Goal: Task Accomplishment & Management: Use online tool/utility

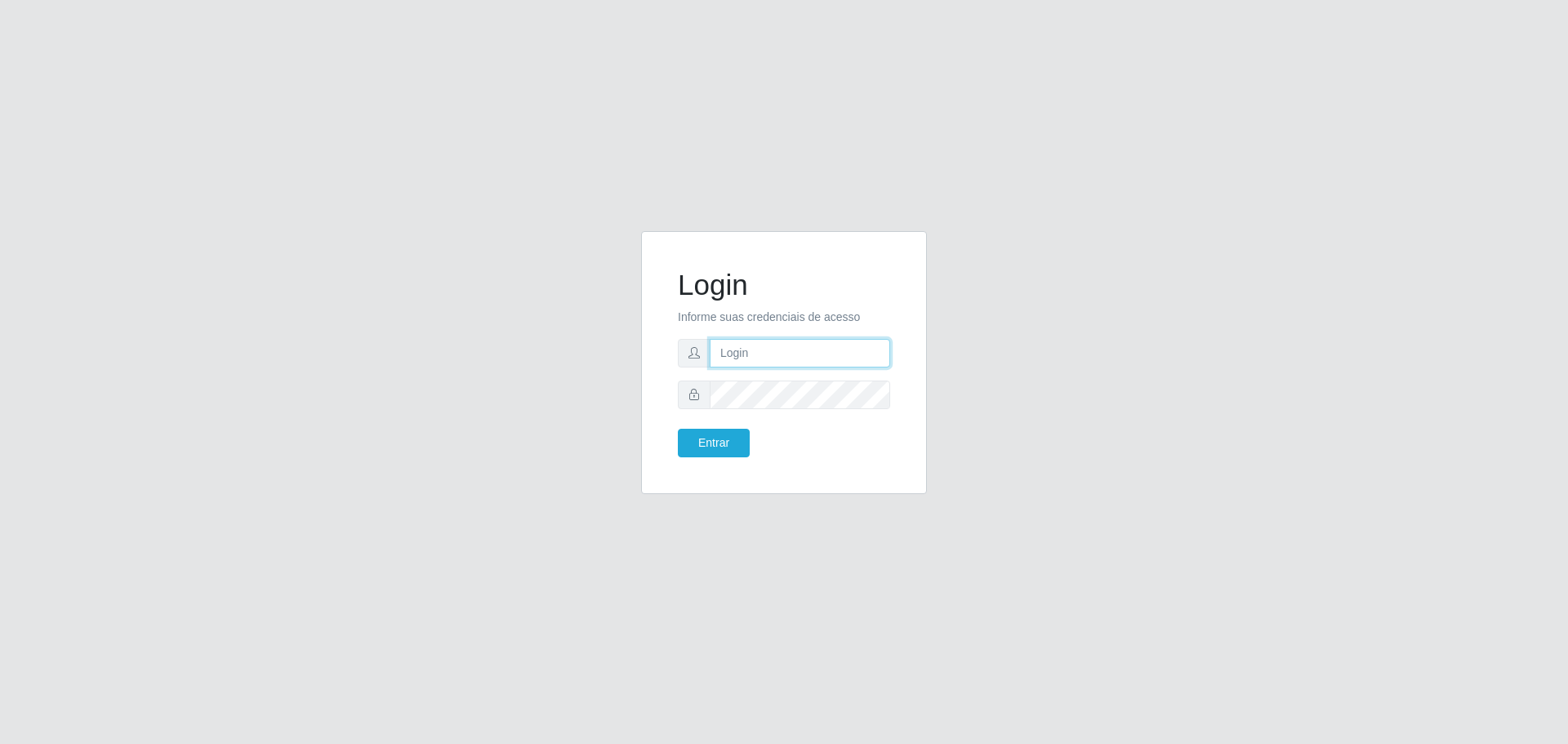
type input "[EMAIL_ADDRESS][DOMAIN_NAME]"
click at [731, 433] on button "Entrar" at bounding box center [713, 443] width 72 height 29
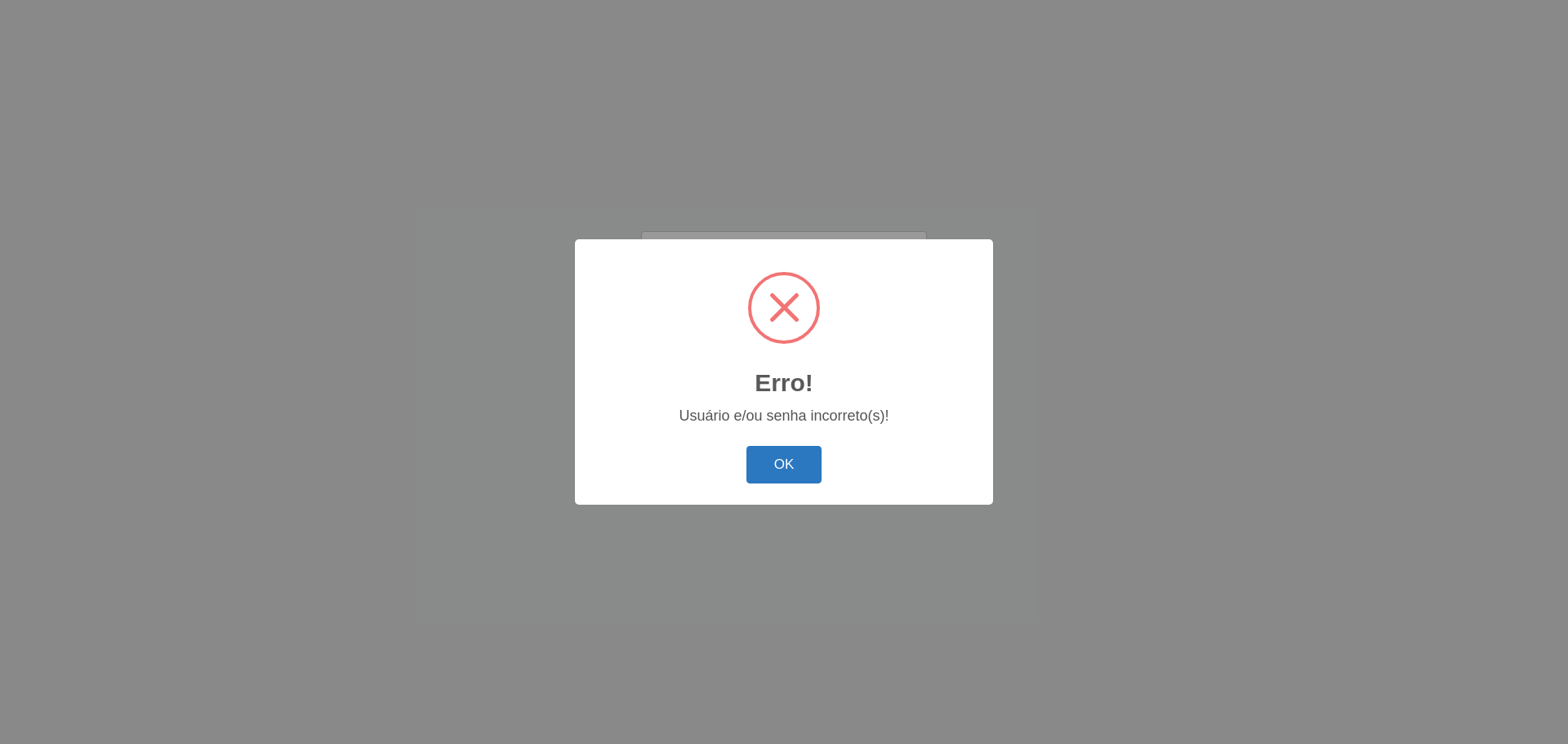
click at [765, 462] on button "OK" at bounding box center [784, 465] width 76 height 38
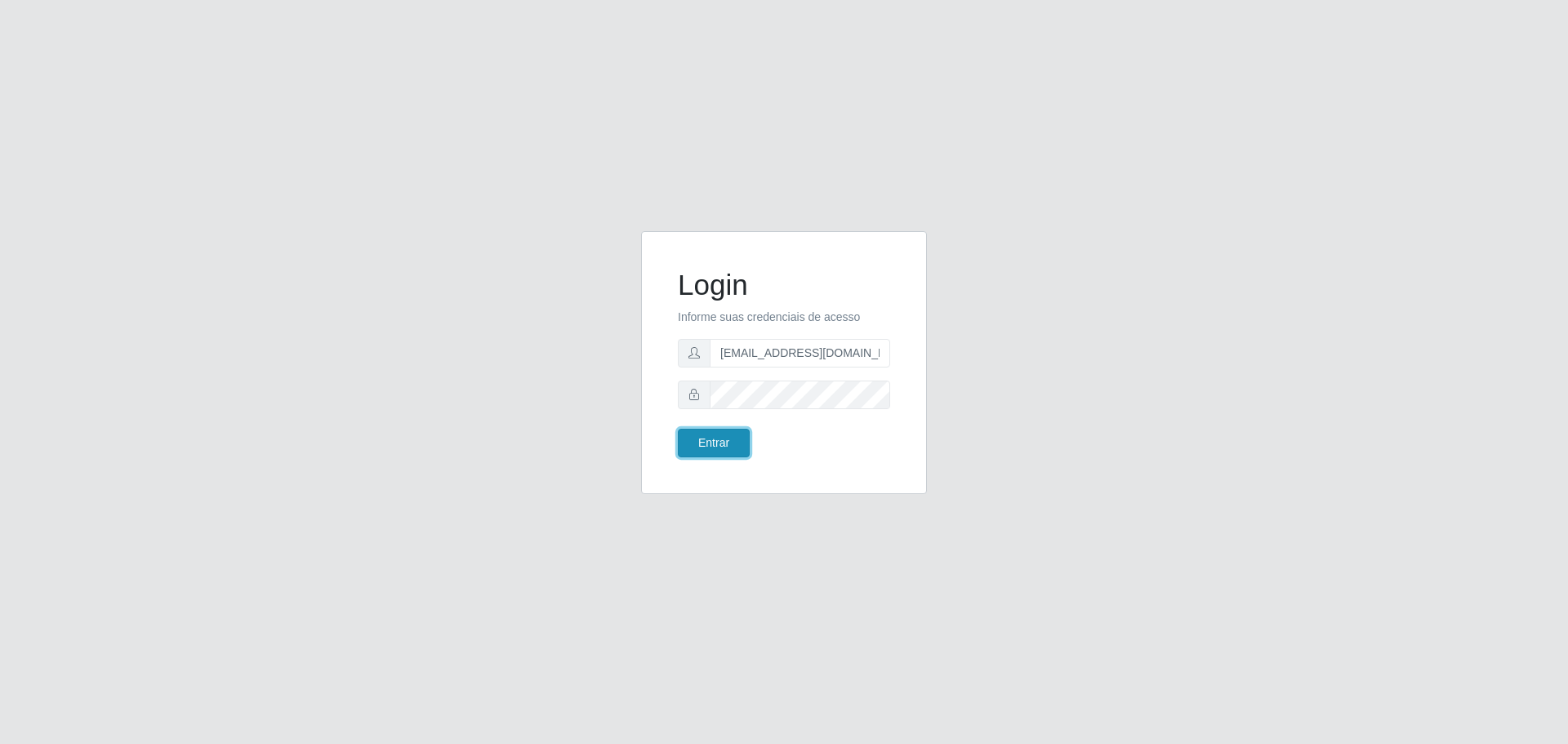
click at [731, 446] on button "Entrar" at bounding box center [713, 443] width 72 height 29
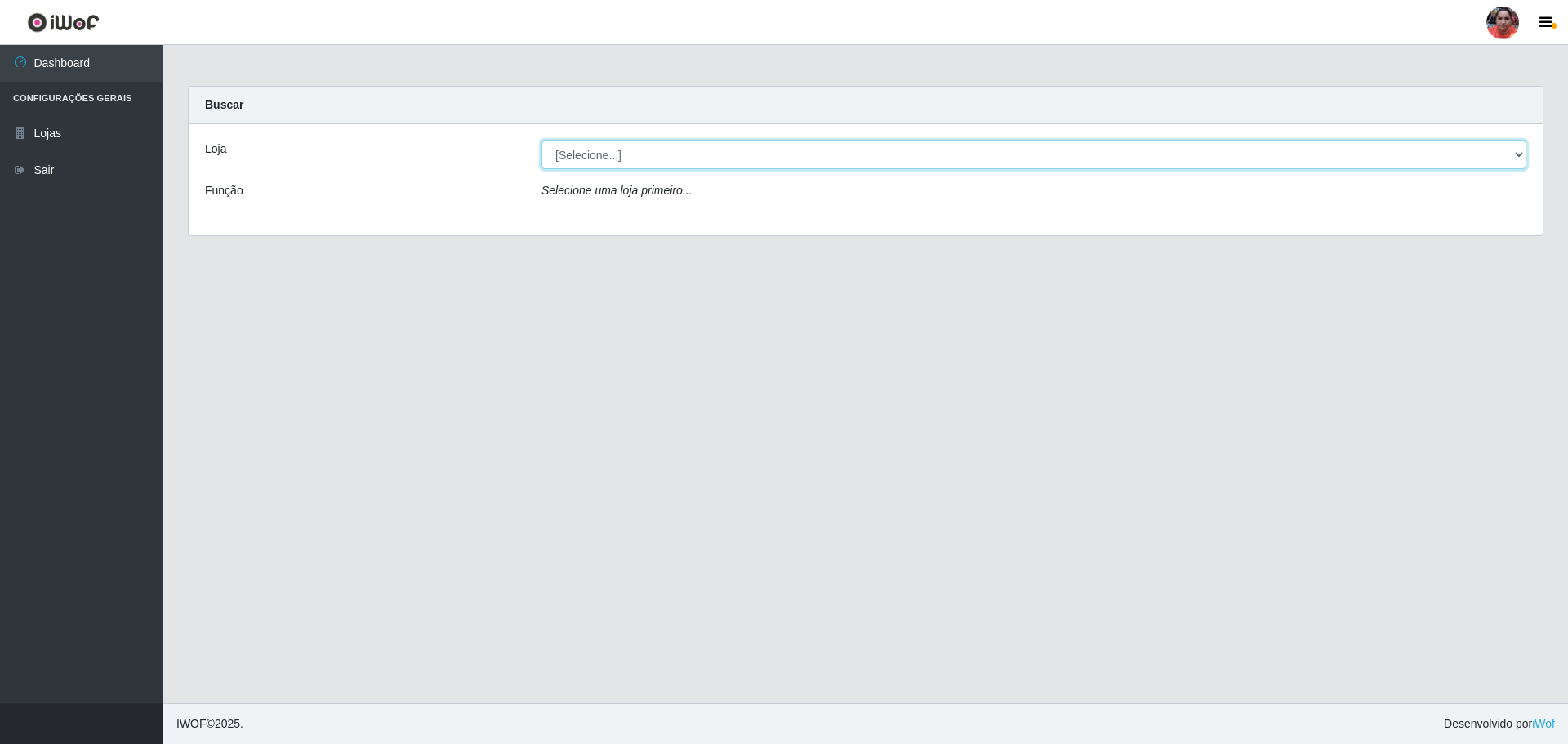
click at [1525, 153] on select "[Selecione...] Mar Vermelho - Loja 05" at bounding box center [1034, 155] width 985 height 29
select select "252"
click at [542, 141] on select "[Selecione...] Mar Vermelho - Loja 05" at bounding box center [1034, 155] width 985 height 29
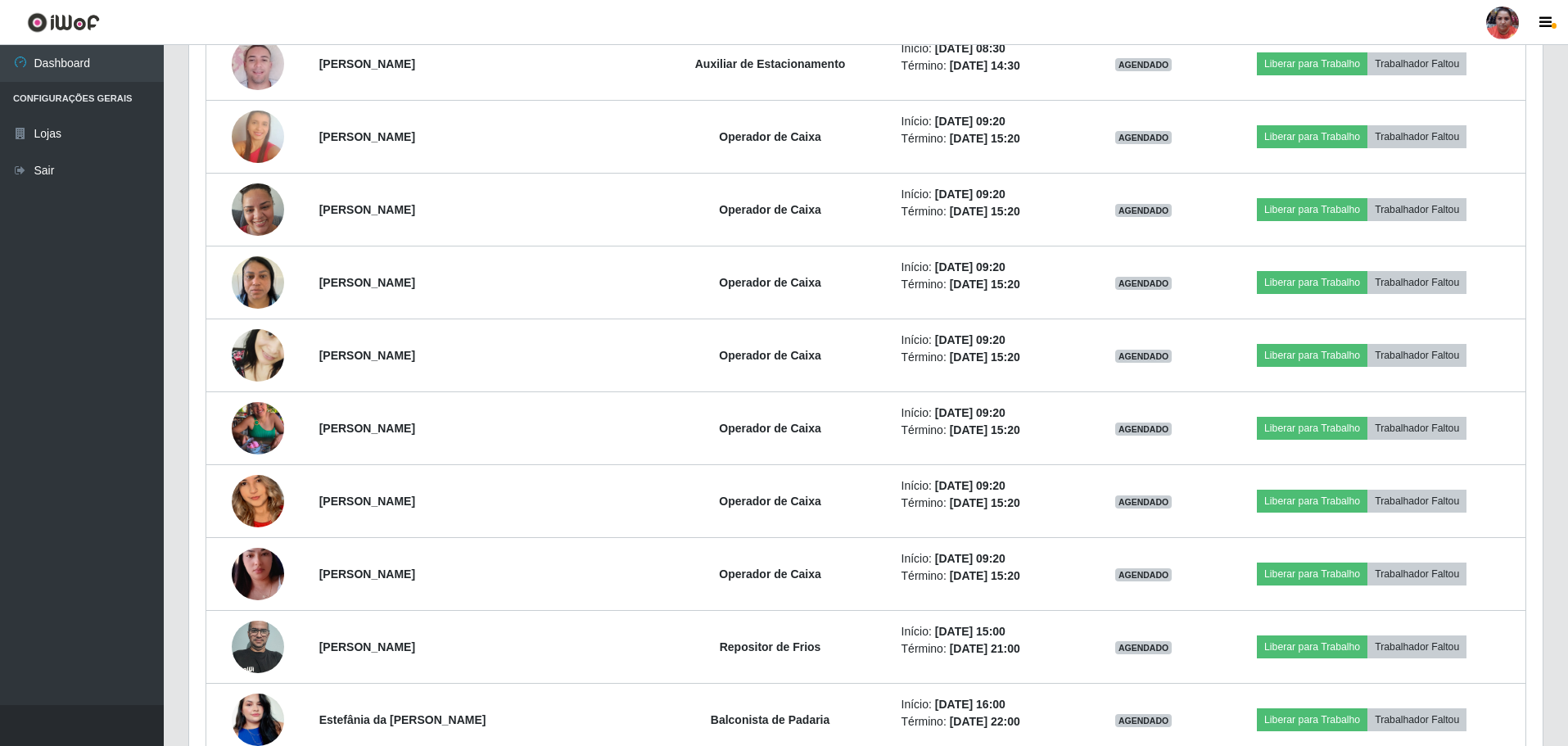
scroll to position [1715, 0]
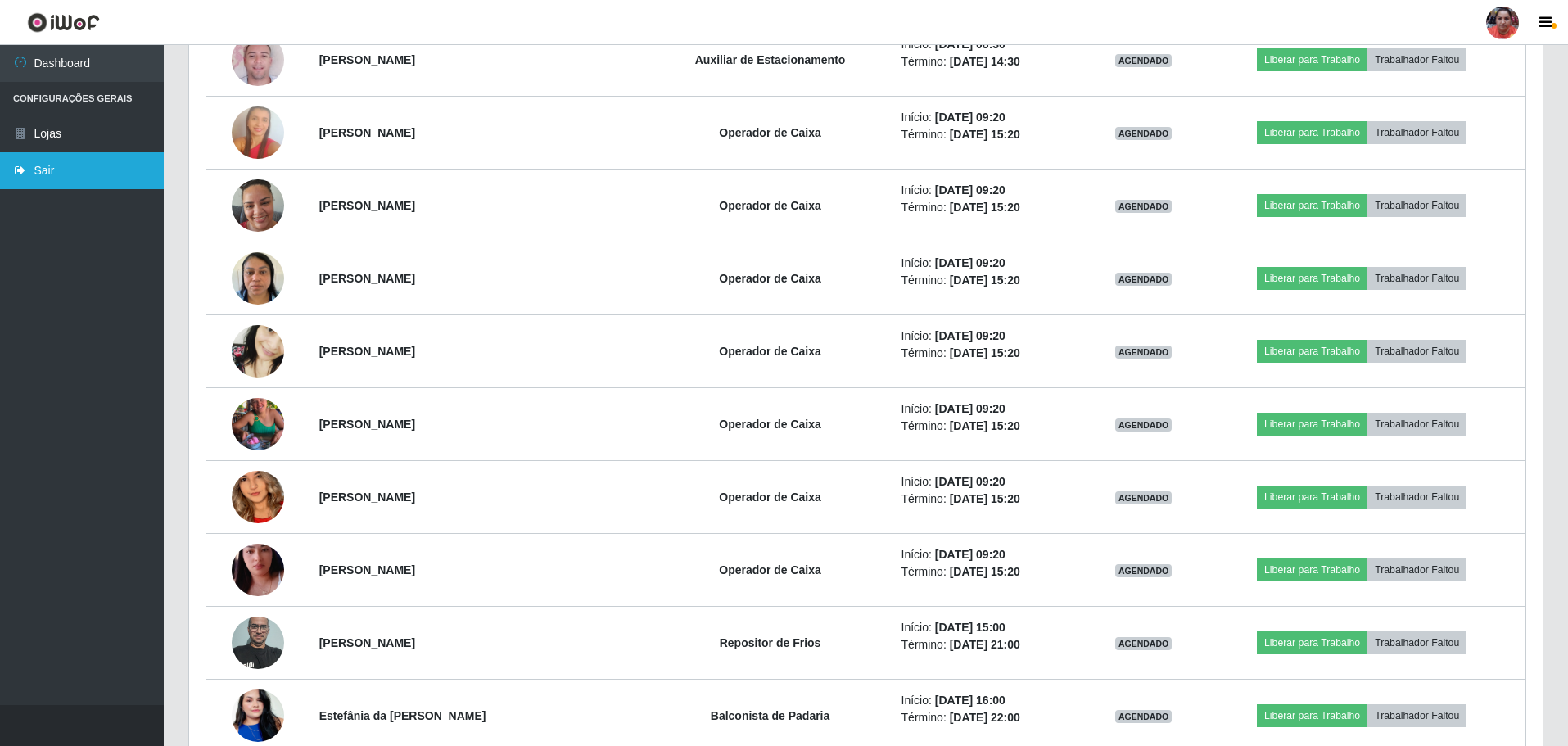
click at [19, 170] on icon at bounding box center [20, 170] width 14 height 12
